Goal: Task Accomplishment & Management: Complete application form

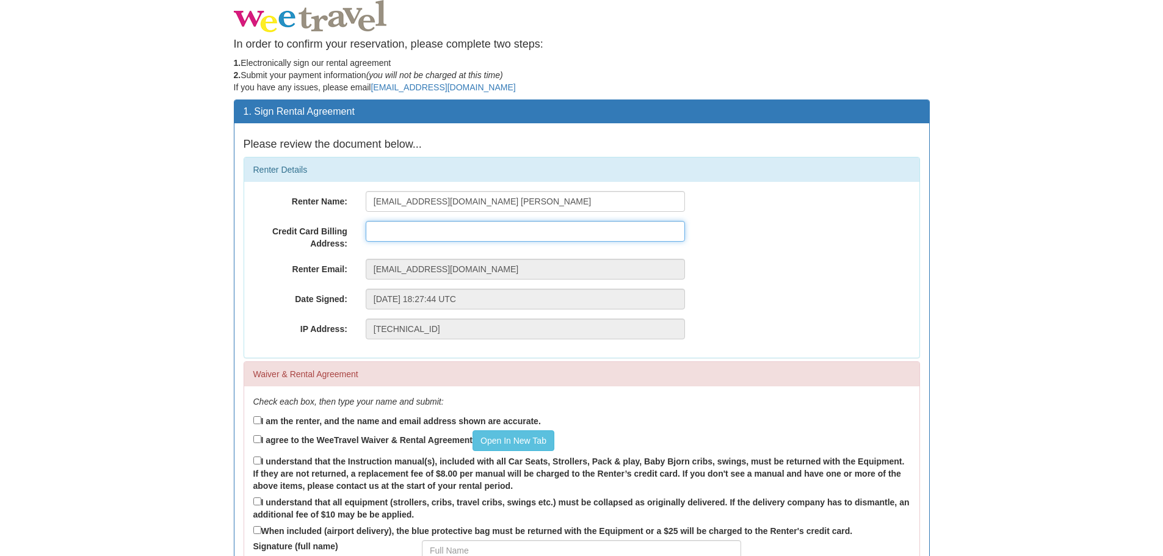
click at [463, 225] on input "text" at bounding box center [525, 231] width 319 height 21
click at [480, 236] on input "text" at bounding box center [525, 231] width 319 height 21
click at [815, 273] on div "Renter Email: [EMAIL_ADDRESS][DOMAIN_NAME]" at bounding box center [581, 269] width 675 height 21
click at [258, 420] on input "I am the renter, and the name and email address shown are accurate." at bounding box center [257, 420] width 8 height 8
checkbox input "true"
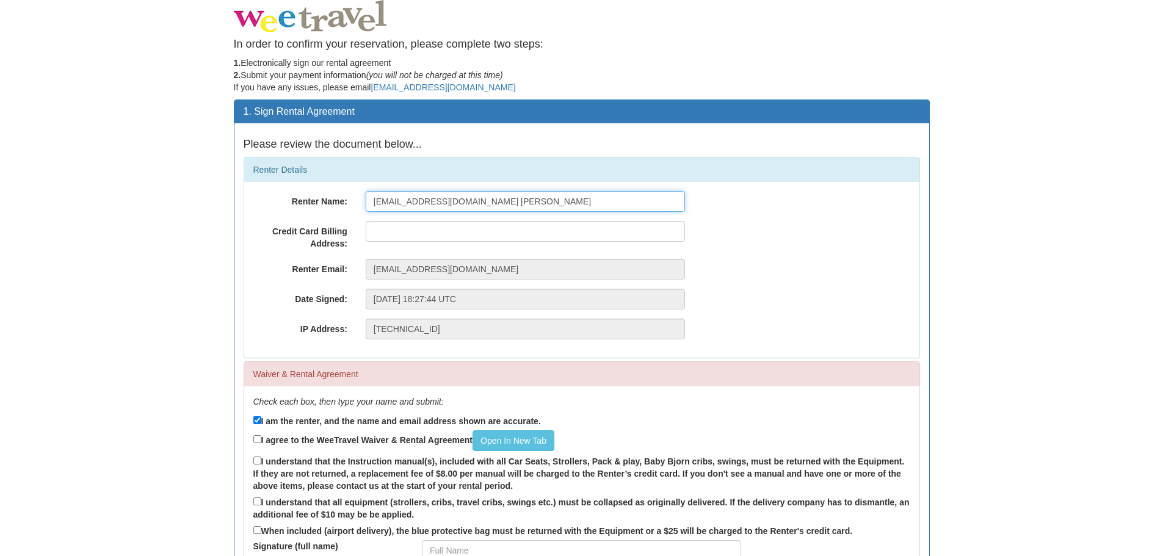
click at [528, 201] on input "[EMAIL_ADDRESS][DOMAIN_NAME] [PERSON_NAME]" at bounding box center [525, 201] width 319 height 21
drag, startPoint x: 519, startPoint y: 205, endPoint x: 335, endPoint y: 206, distance: 184.4
click at [335, 206] on div "Renter Name: [EMAIL_ADDRESS][DOMAIN_NAME] [PERSON_NAME]" at bounding box center [581, 201] width 675 height 21
type input "[PERSON_NAME]"
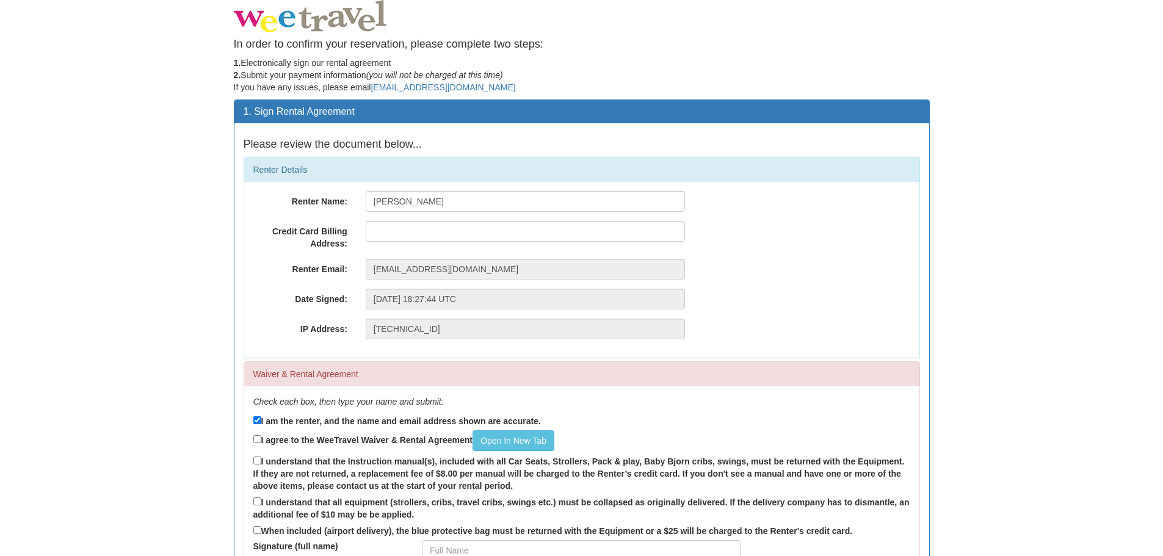
type input "43 Hemlock Cres"
click at [493, 239] on input "43 Hemlock Cres" at bounding box center [525, 231] width 319 height 21
click at [746, 254] on div "Renter Name: [PERSON_NAME] Credit Card Billing Address: 43 Hemlock Cres Renter …" at bounding box center [581, 270] width 675 height 176
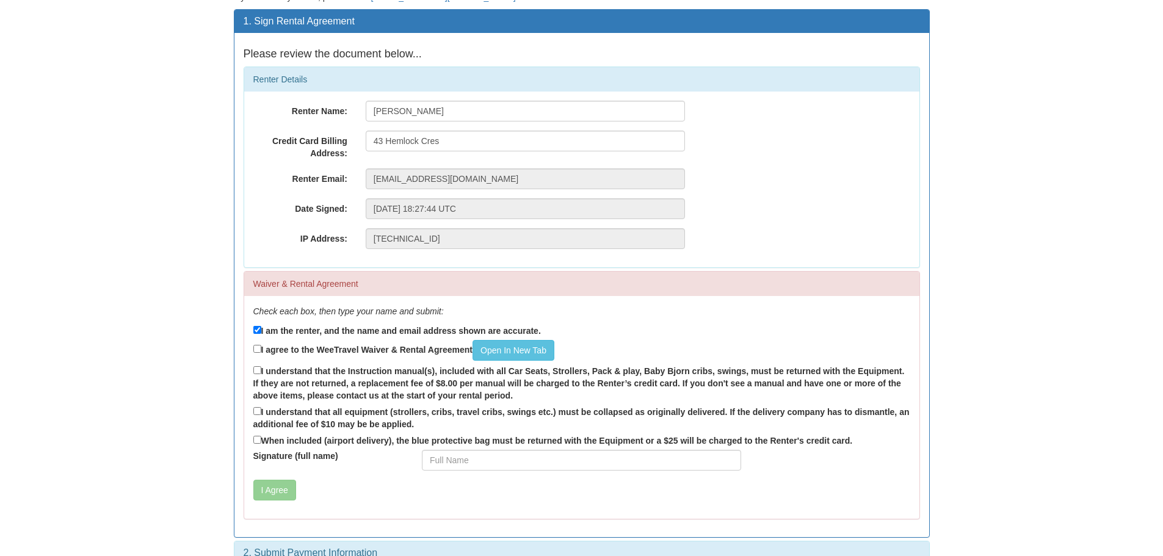
scroll to position [112, 0]
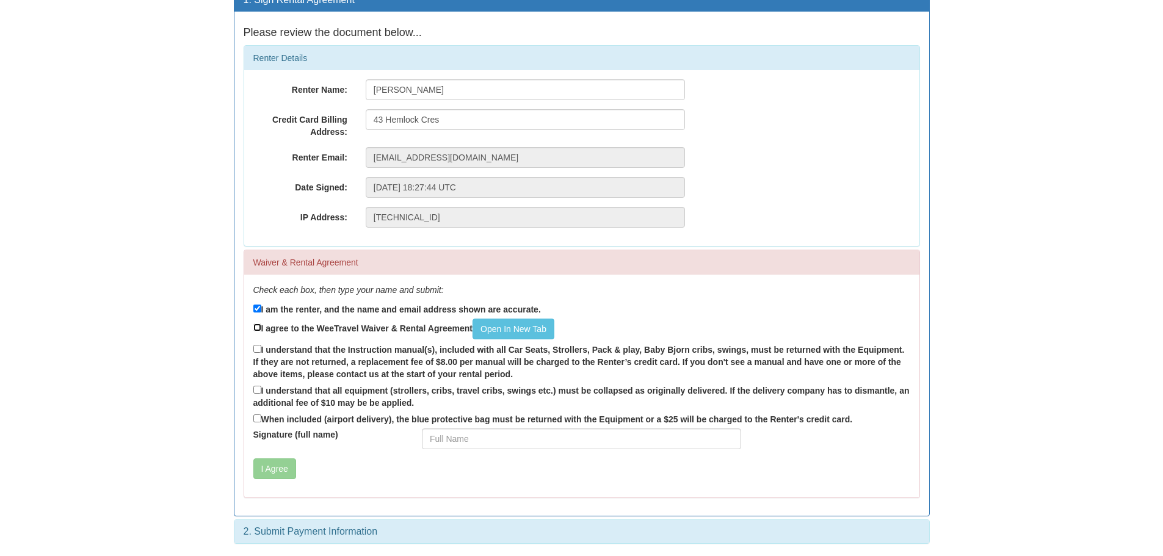
drag, startPoint x: 255, startPoint y: 328, endPoint x: 267, endPoint y: 327, distance: 12.2
click at [256, 328] on input "I agree to the WeeTravel Waiver & Rental Agreement Open In [GEOGRAPHIC_DATA]" at bounding box center [257, 328] width 8 height 8
checkbox input "true"
click at [513, 327] on link "Open In New Tab" at bounding box center [513, 329] width 82 height 21
click at [259, 344] on label "I understand that the Instruction manual(s), included with all Car Seats, Strol…" at bounding box center [581, 361] width 657 height 38
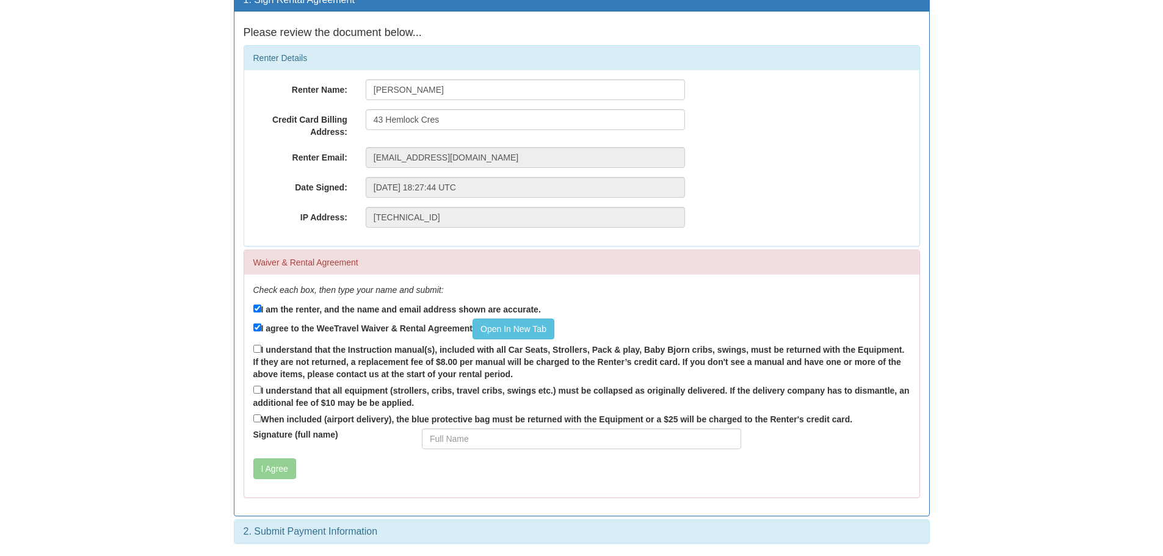
click at [259, 345] on input "I understand that the Instruction manual(s), included with all Car Seats, Strol…" at bounding box center [257, 349] width 8 height 8
checkbox input "true"
click at [258, 386] on input "I understand that all equipment (strollers, cribs, travel cribs, swings etc.) m…" at bounding box center [257, 390] width 8 height 8
checkbox input "true"
drag, startPoint x: 322, startPoint y: 422, endPoint x: 435, endPoint y: 422, distance: 112.9
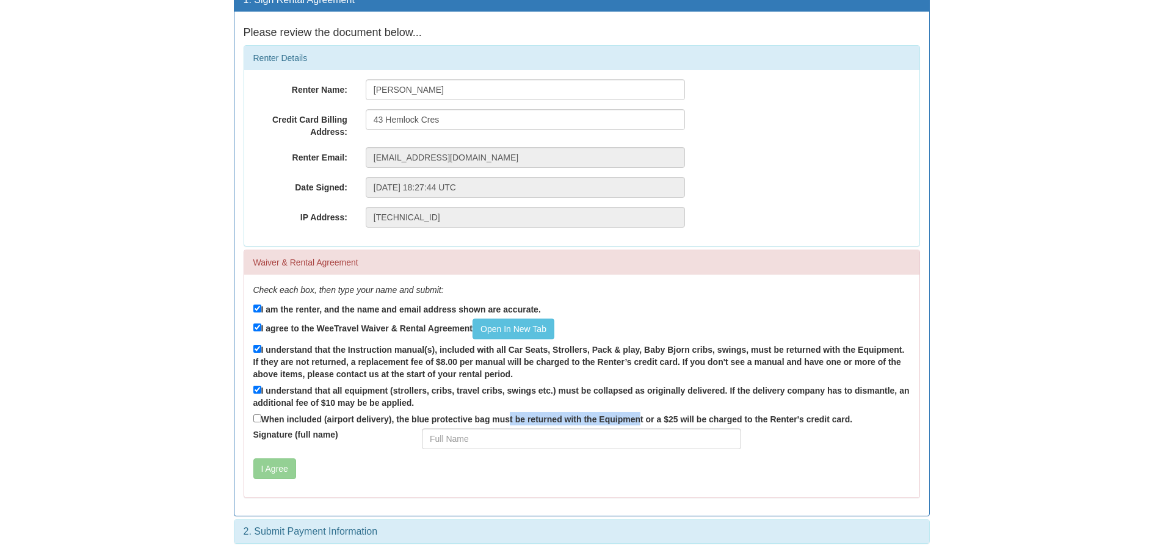
click at [435, 422] on label "When included (airport delivery), the blue protective bag must be returned with…" at bounding box center [552, 418] width 599 height 13
click at [474, 417] on label "When included (airport delivery), the blue protective bag must be returned with…" at bounding box center [552, 418] width 599 height 13
click at [261, 417] on input "When included (airport delivery), the blue protective bag must be returned with…" at bounding box center [257, 418] width 8 height 8
checkbox input "true"
click at [487, 442] on input "Signature (full name)" at bounding box center [581, 439] width 319 height 21
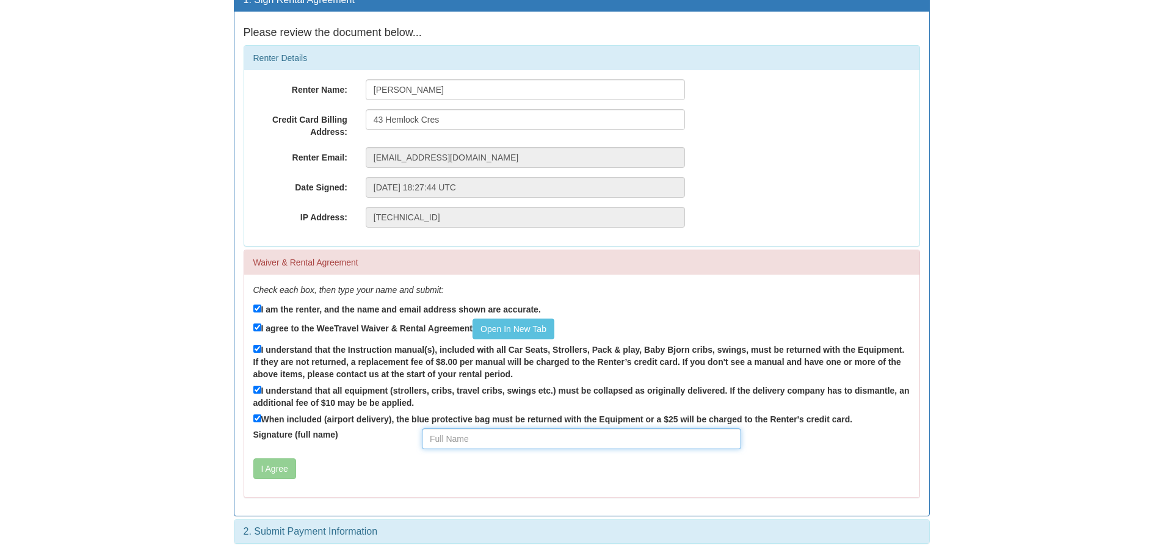
type input "[PERSON_NAME]"
click at [279, 477] on button "I Agree" at bounding box center [274, 468] width 43 height 21
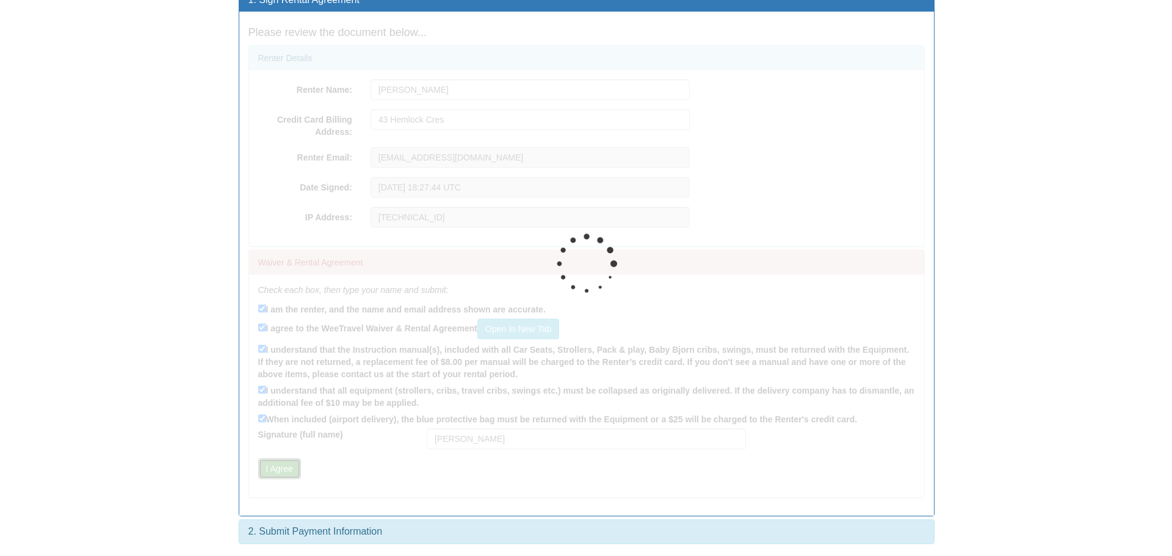
scroll to position [0, 0]
